Goal: Transaction & Acquisition: Register for event/course

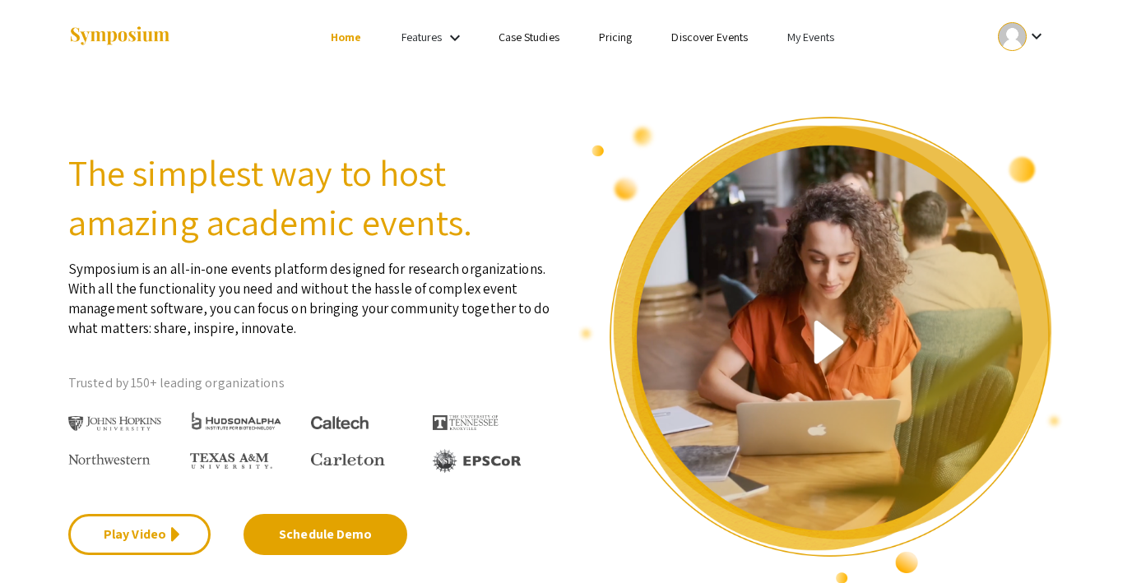
click at [817, 35] on link "My Events" at bounding box center [811, 37] width 47 height 15
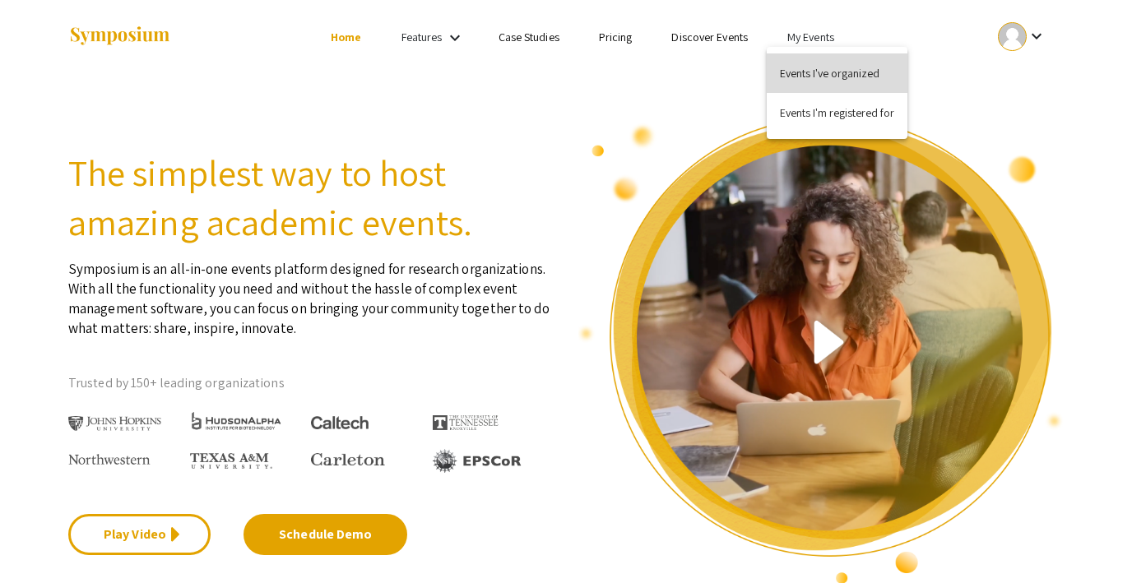
click at [806, 70] on button "Events I've organized" at bounding box center [837, 72] width 141 height 39
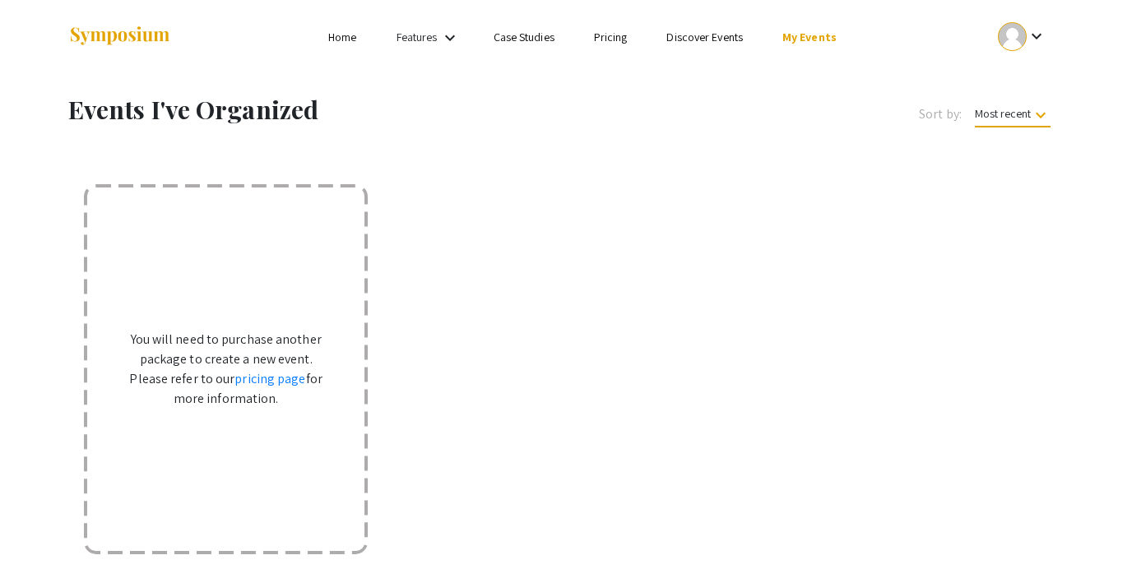
click at [806, 30] on link "My Events" at bounding box center [810, 37] width 54 height 15
click at [807, 105] on button "Events I'm registered for" at bounding box center [835, 112] width 141 height 39
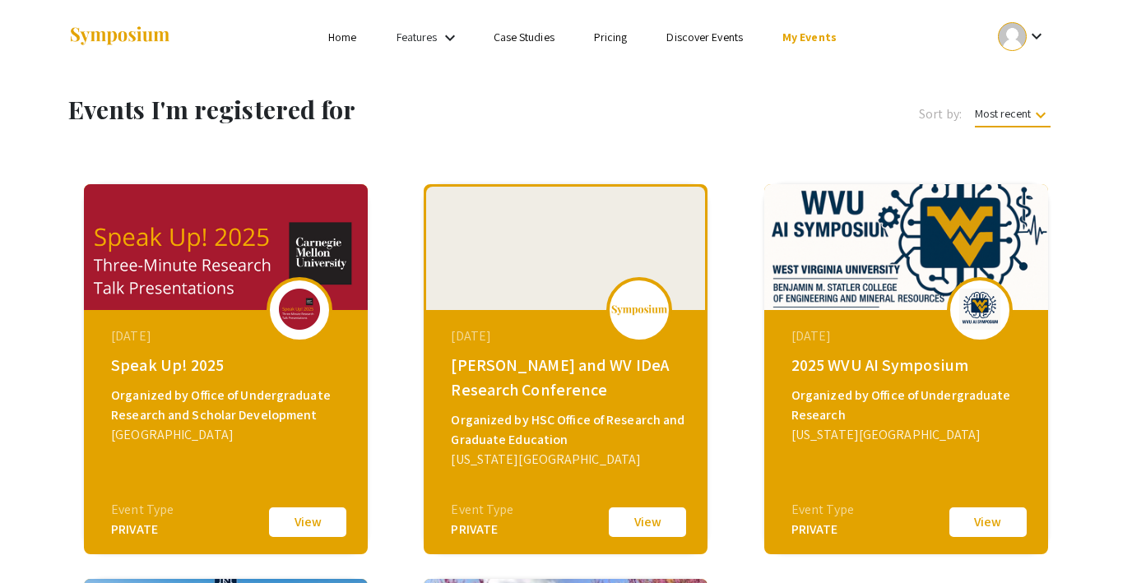
click at [701, 35] on link "Discover Events" at bounding box center [705, 37] width 77 height 15
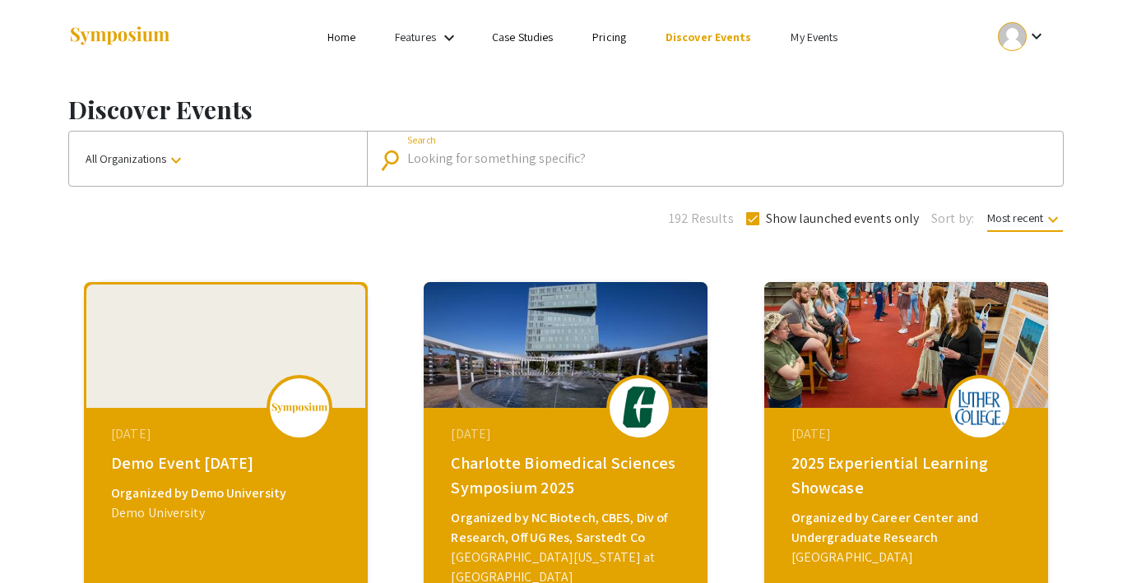
click at [479, 164] on input "Search" at bounding box center [724, 158] width 634 height 15
type input "miller"
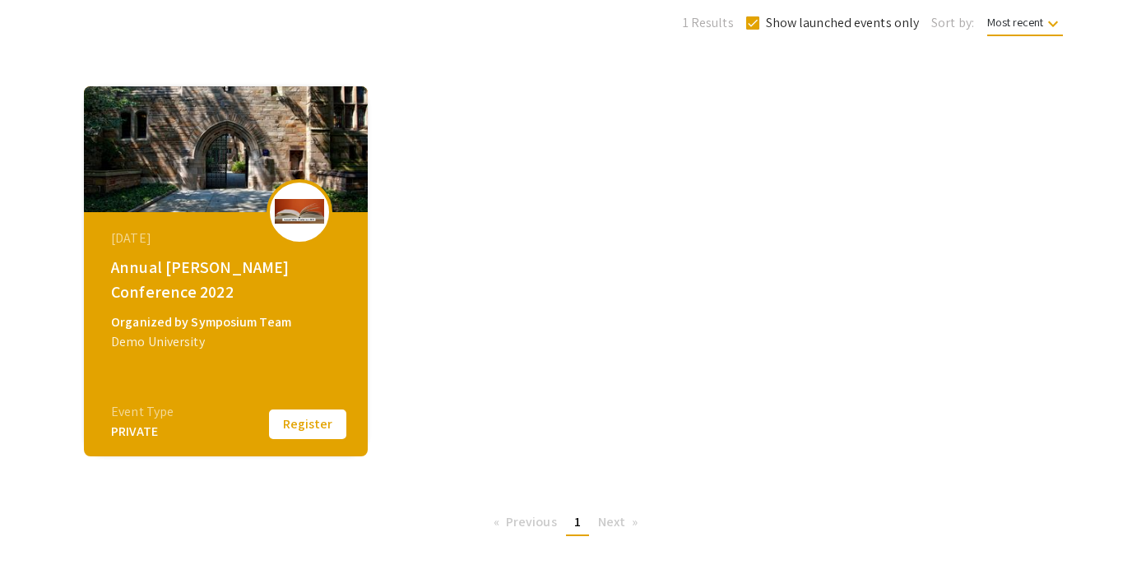
scroll to position [251, 0]
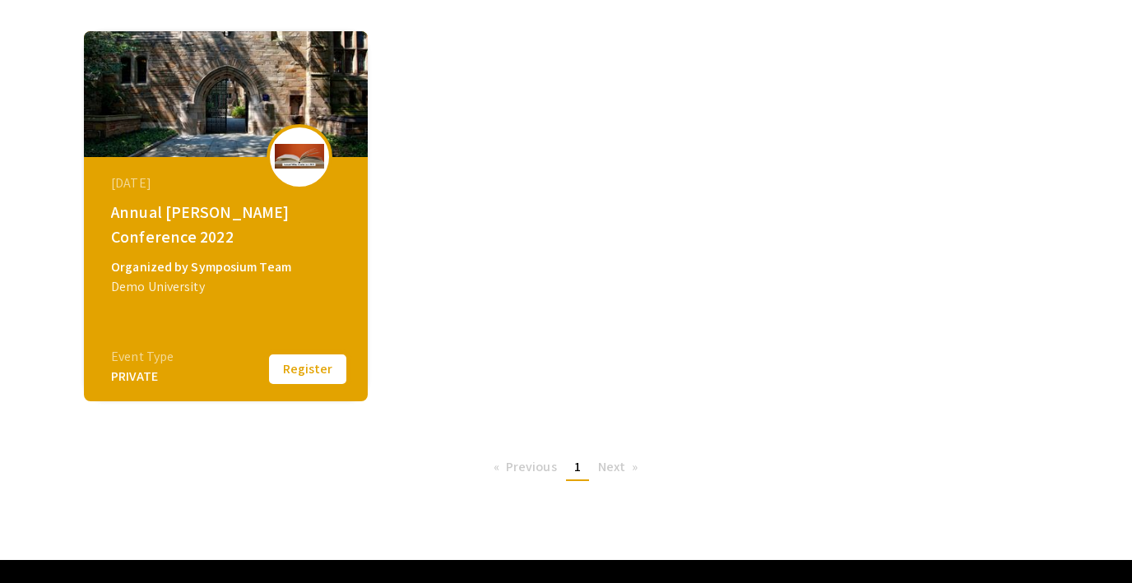
click at [314, 369] on button "Register" at bounding box center [308, 369] width 82 height 35
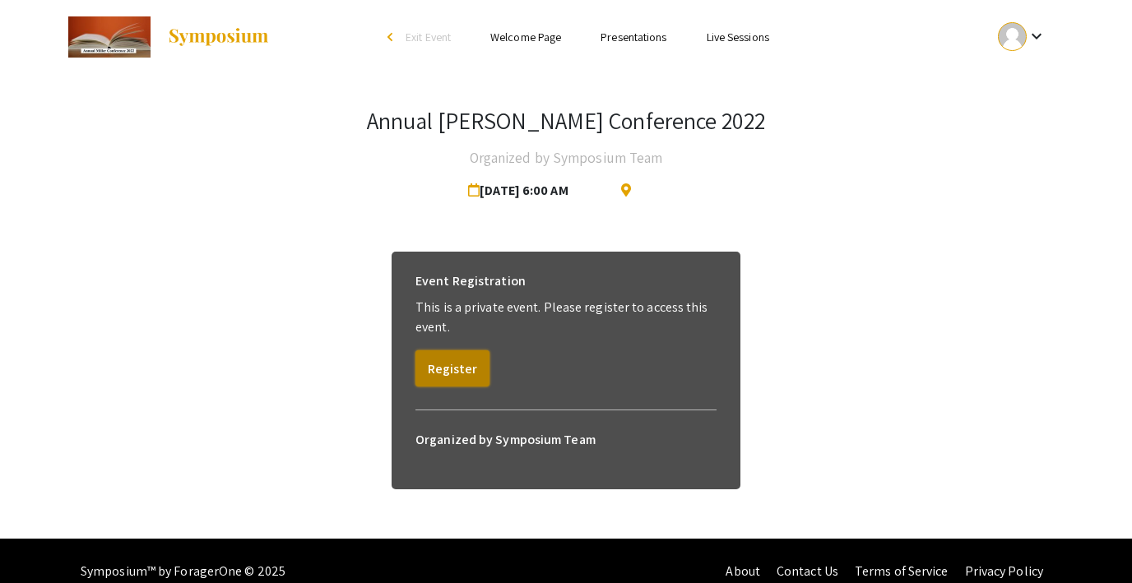
click at [452, 366] on button "Register" at bounding box center [453, 369] width 74 height 36
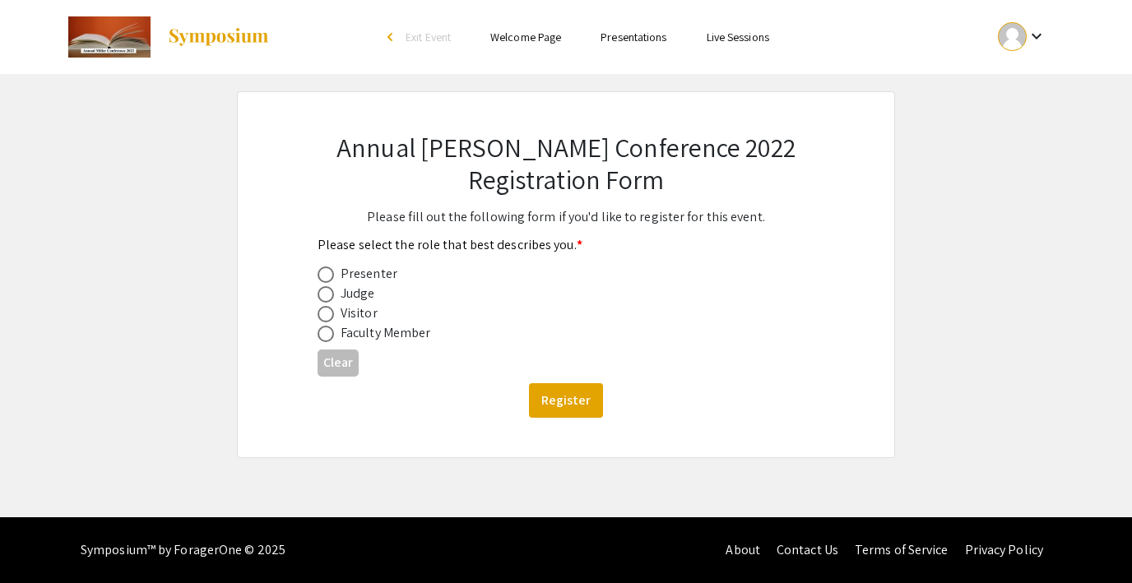
click at [328, 278] on span at bounding box center [326, 275] width 16 height 16
click at [328, 278] on input "radio" at bounding box center [326, 275] width 16 height 16
radio input "true"
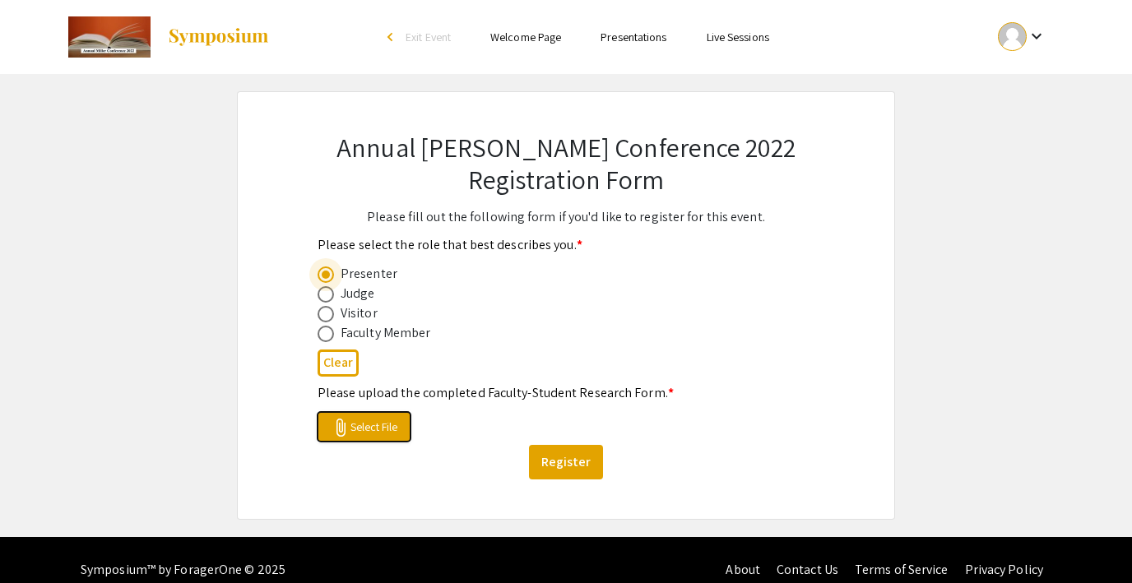
click at [365, 427] on span "attach_file Select File" at bounding box center [364, 427] width 67 height 15
click at [555, 454] on button "Register" at bounding box center [566, 462] width 74 height 35
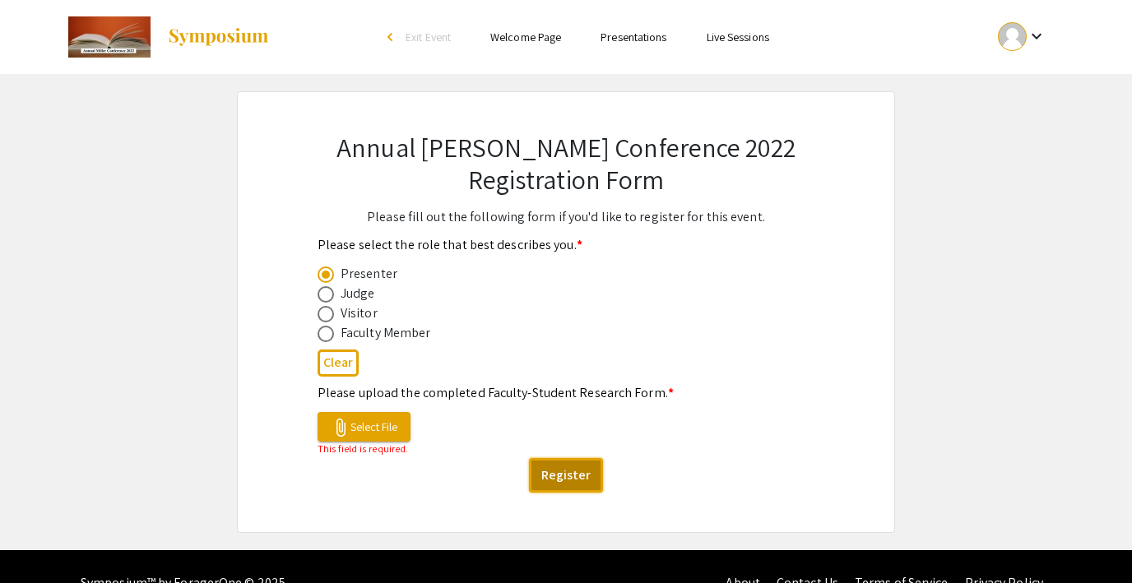
scroll to position [33, 0]
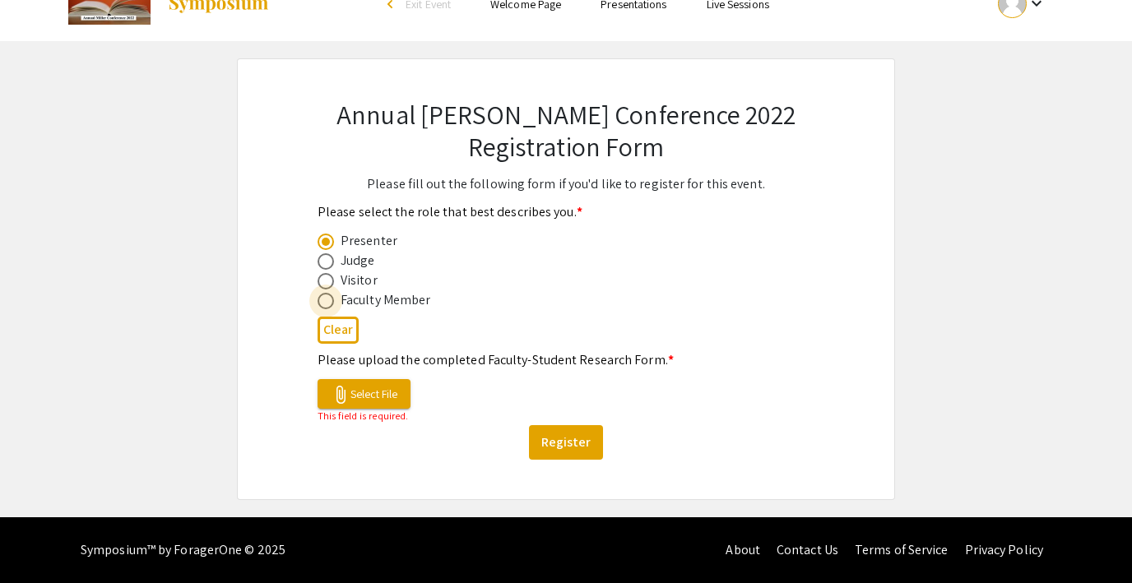
click at [328, 300] on span at bounding box center [326, 301] width 16 height 16
click at [328, 300] on input "radio" at bounding box center [326, 301] width 16 height 16
radio input "true"
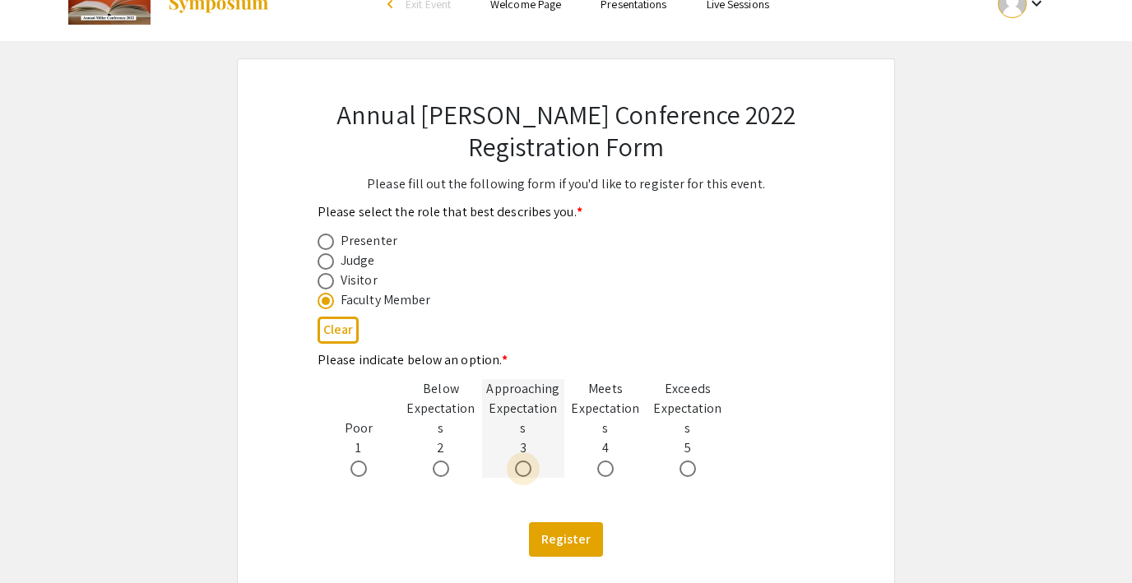
click at [518, 461] on span at bounding box center [523, 469] width 16 height 16
click at [518, 461] on input "radio" at bounding box center [523, 469] width 16 height 16
radio input "true"
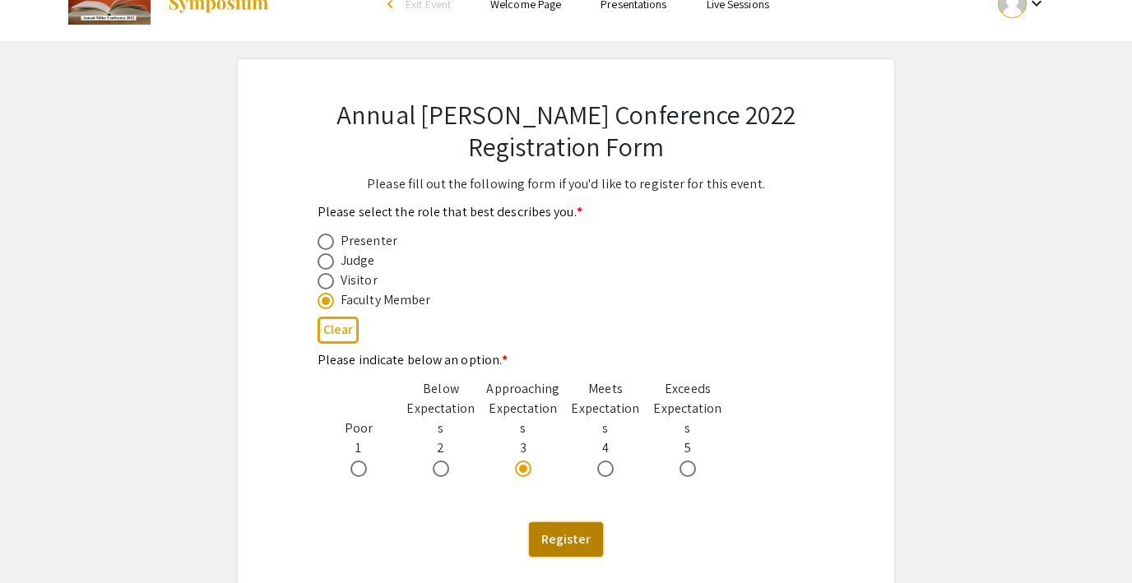
click at [586, 525] on button "Register" at bounding box center [566, 540] width 74 height 35
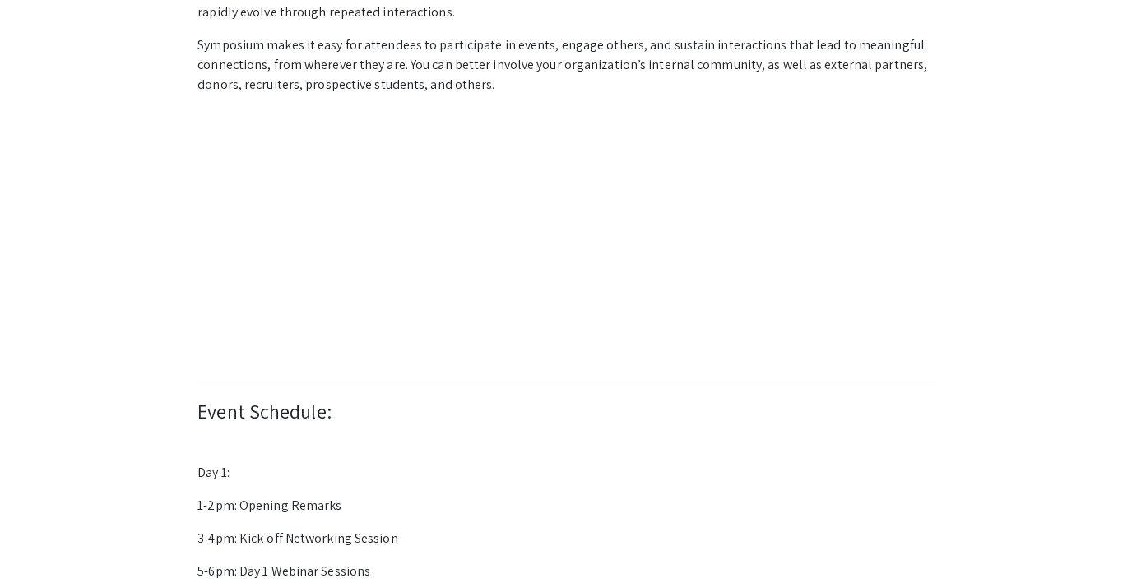
scroll to position [327, 0]
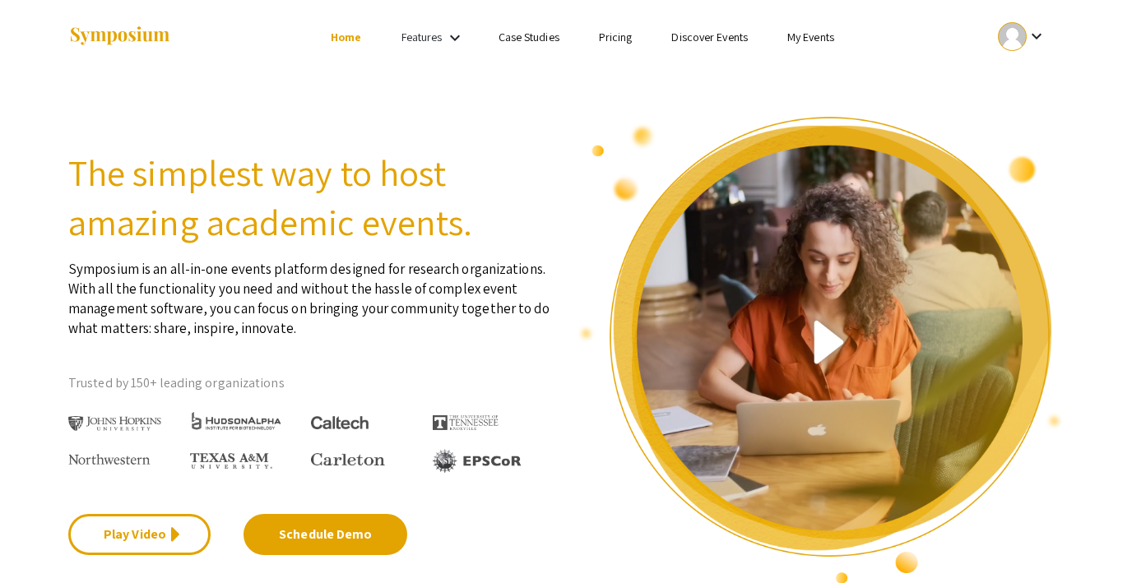
click at [1005, 39] on div at bounding box center [1012, 36] width 29 height 29
click at [1003, 151] on button "Sign out" at bounding box center [1031, 160] width 101 height 39
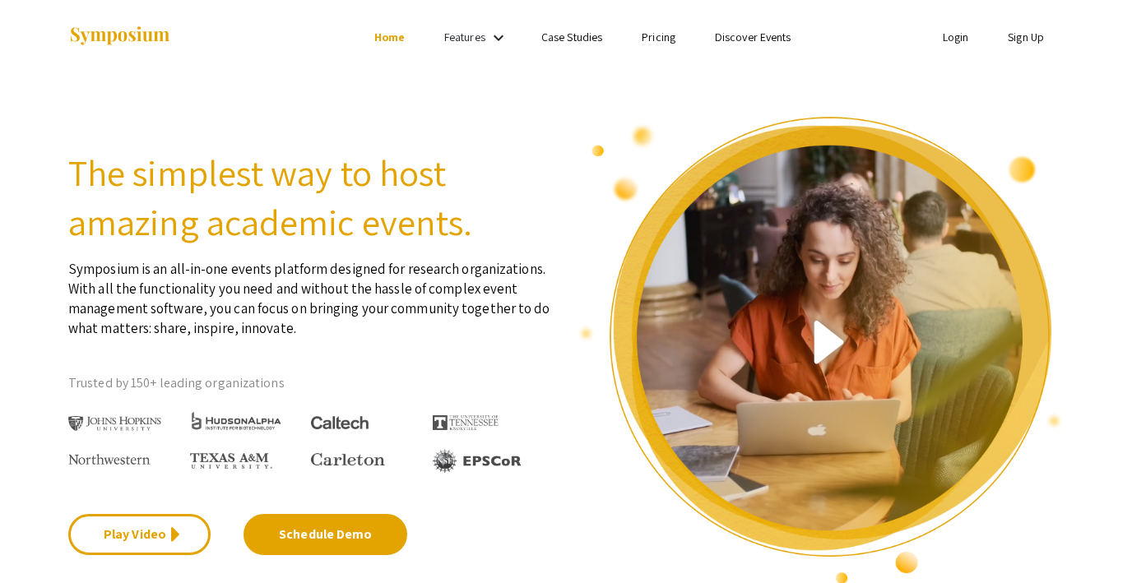
click at [952, 41] on link "Login" at bounding box center [956, 37] width 26 height 15
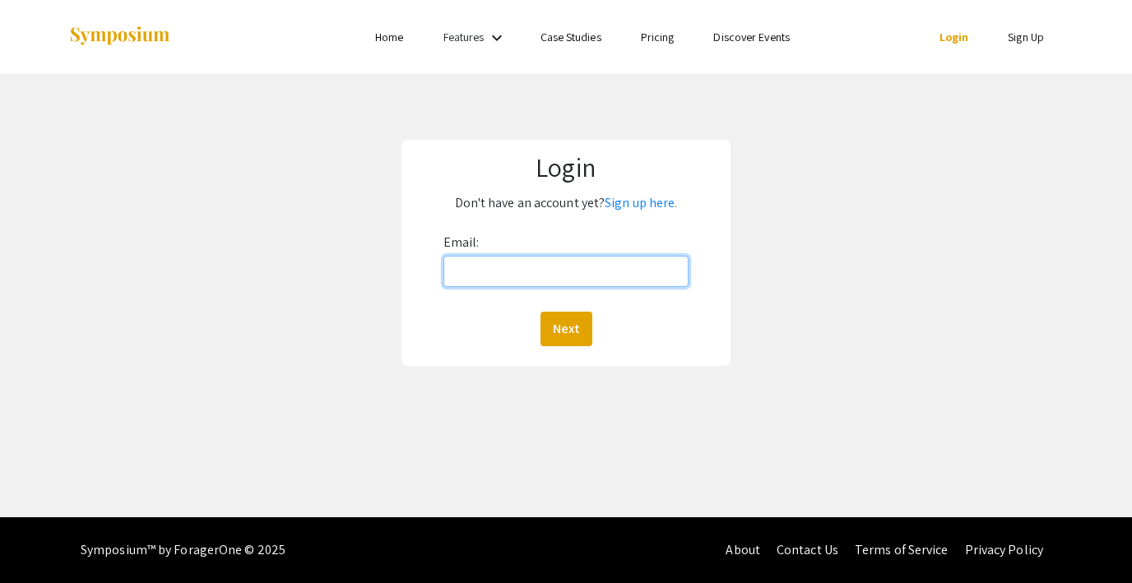
click at [546, 269] on input "Email:" at bounding box center [566, 271] width 245 height 31
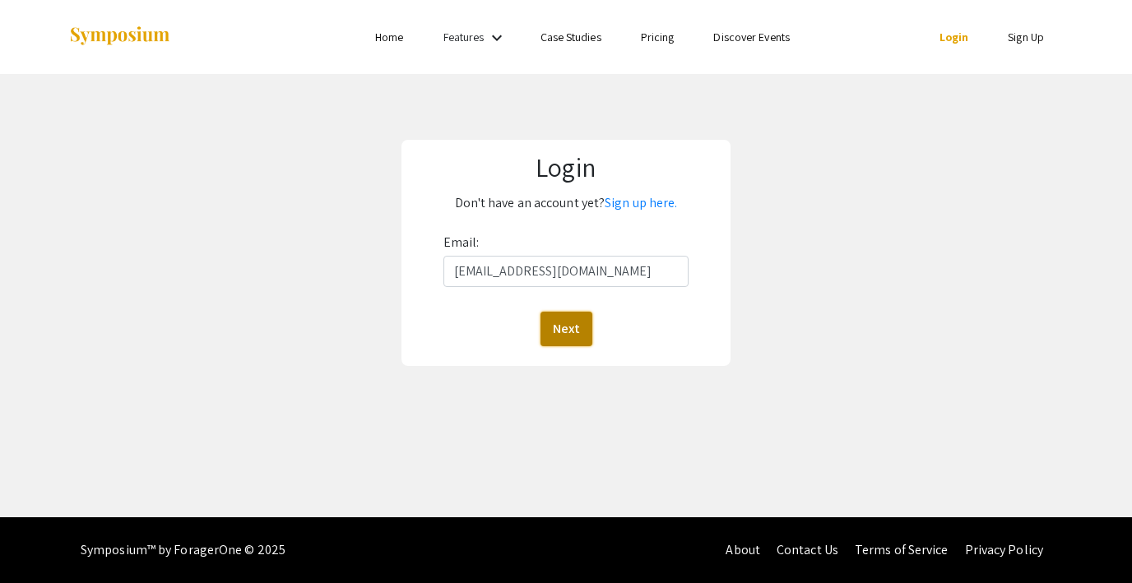
click at [575, 334] on button "Next" at bounding box center [567, 329] width 52 height 35
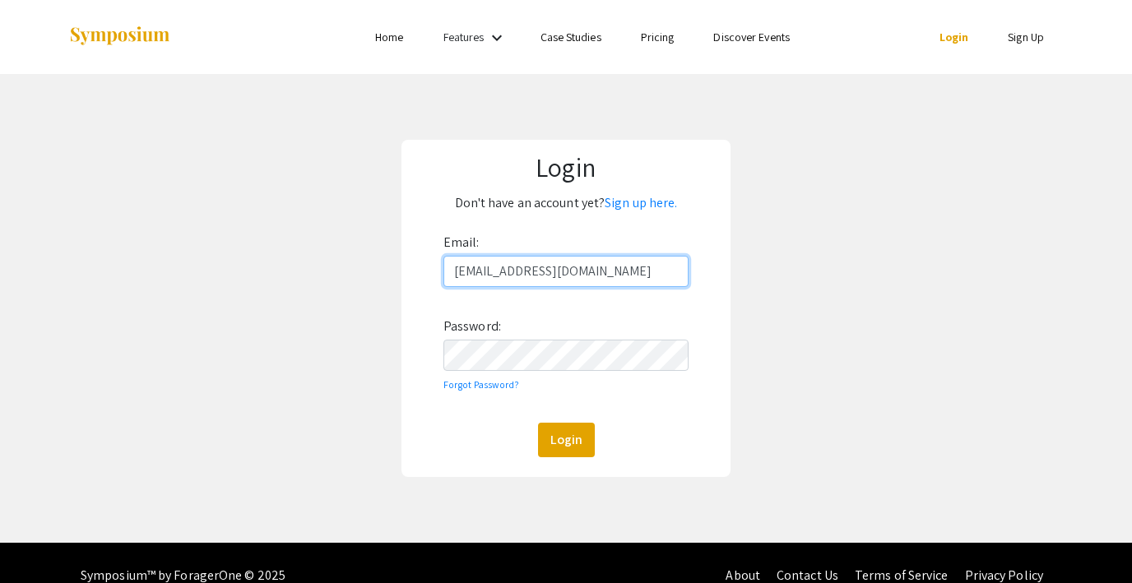
click at [574, 269] on input "steph@foragerone.com" at bounding box center [566, 271] width 245 height 31
type input "lutzsteph@gmail.com"
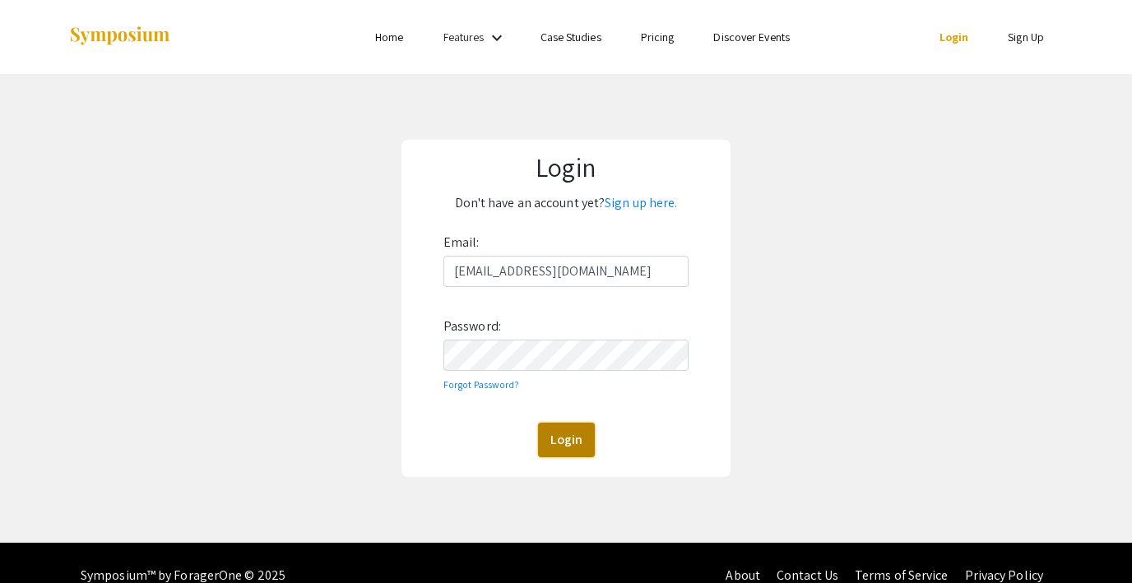
click at [563, 446] on button "Login" at bounding box center [566, 440] width 57 height 35
